Goal: Information Seeking & Learning: Learn about a topic

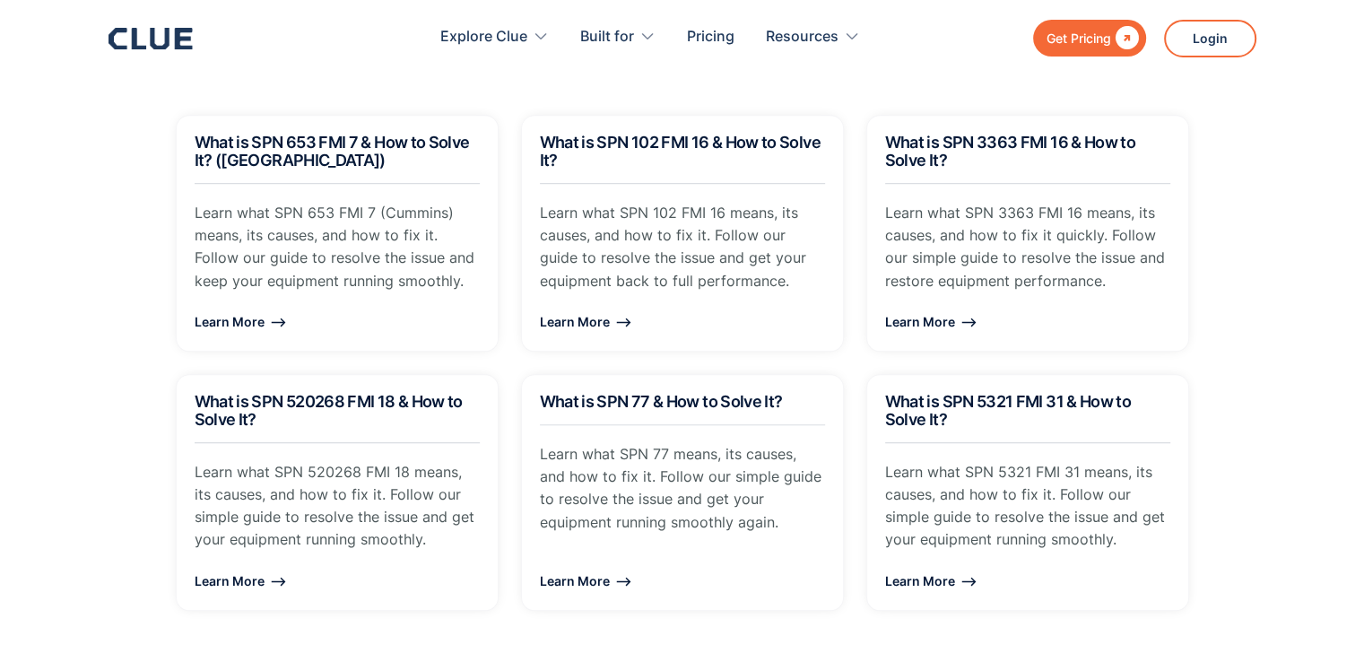
scroll to position [1492, 0]
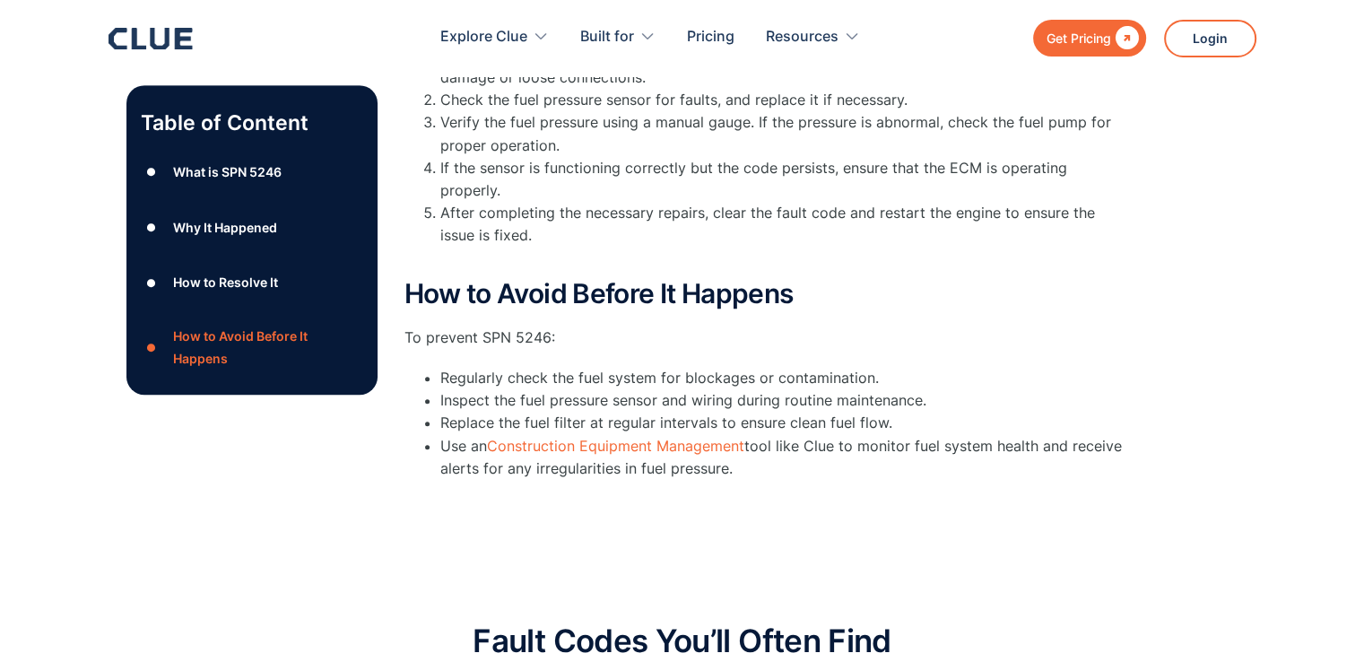
scroll to position [932, 0]
